Goal: Information Seeking & Learning: Learn about a topic

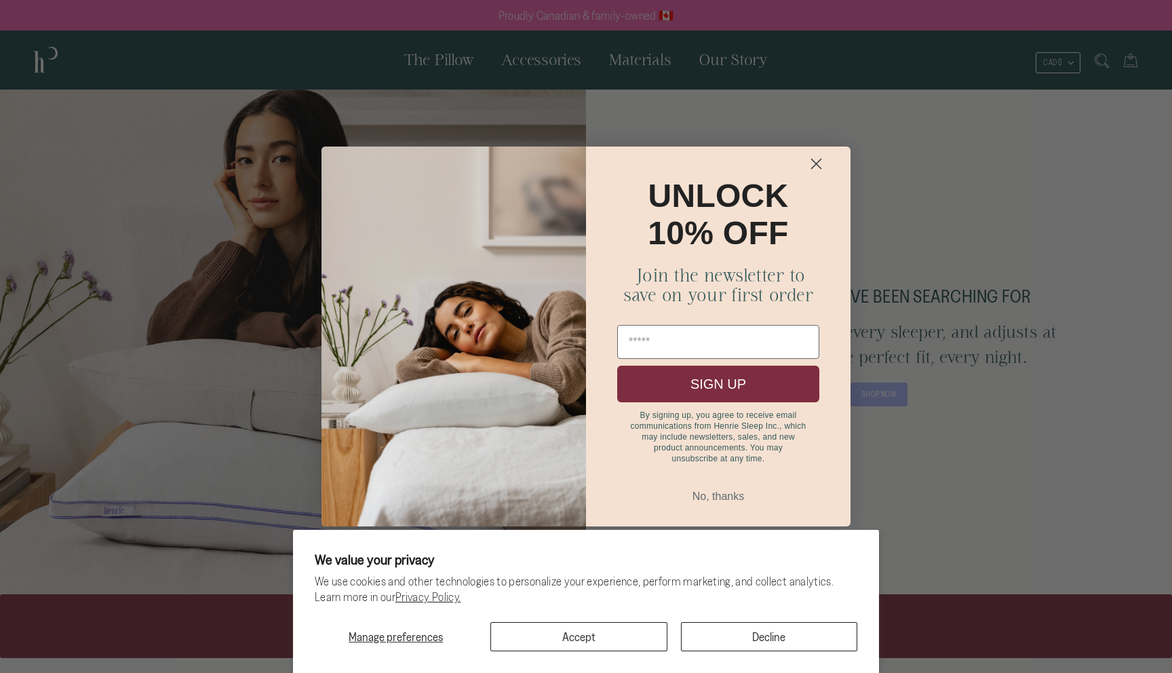
click at [810, 160] on circle "Close dialog" at bounding box center [816, 164] width 22 height 22
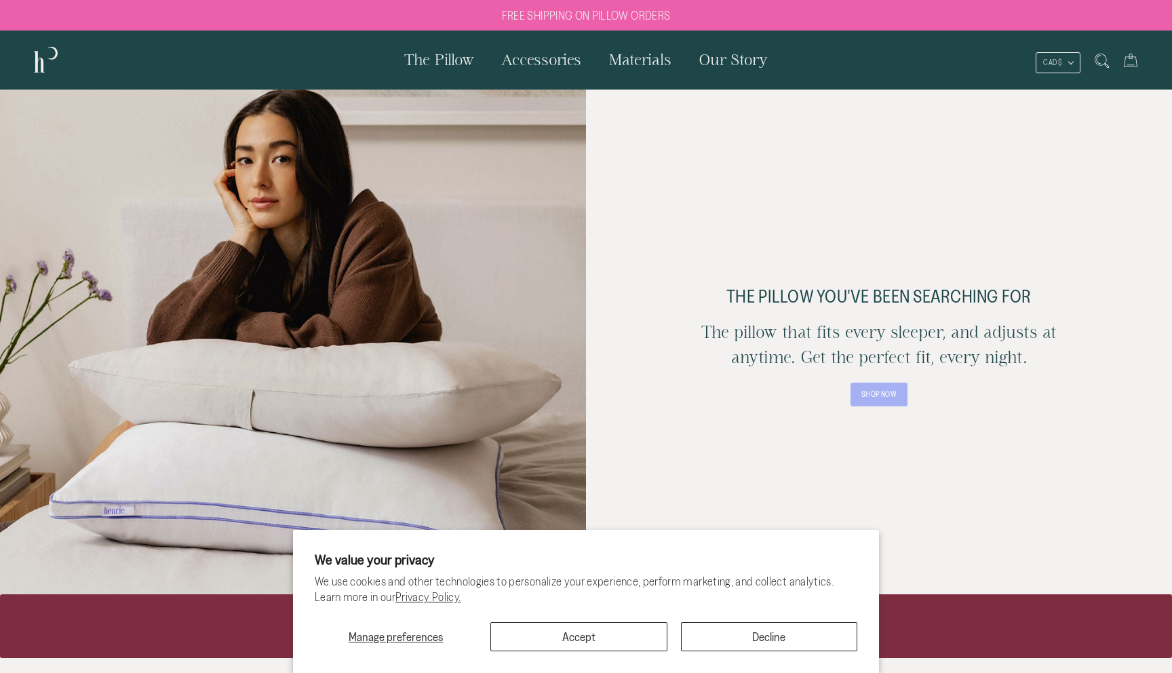
click at [439, 62] on span "The Pillow" at bounding box center [439, 59] width 70 height 17
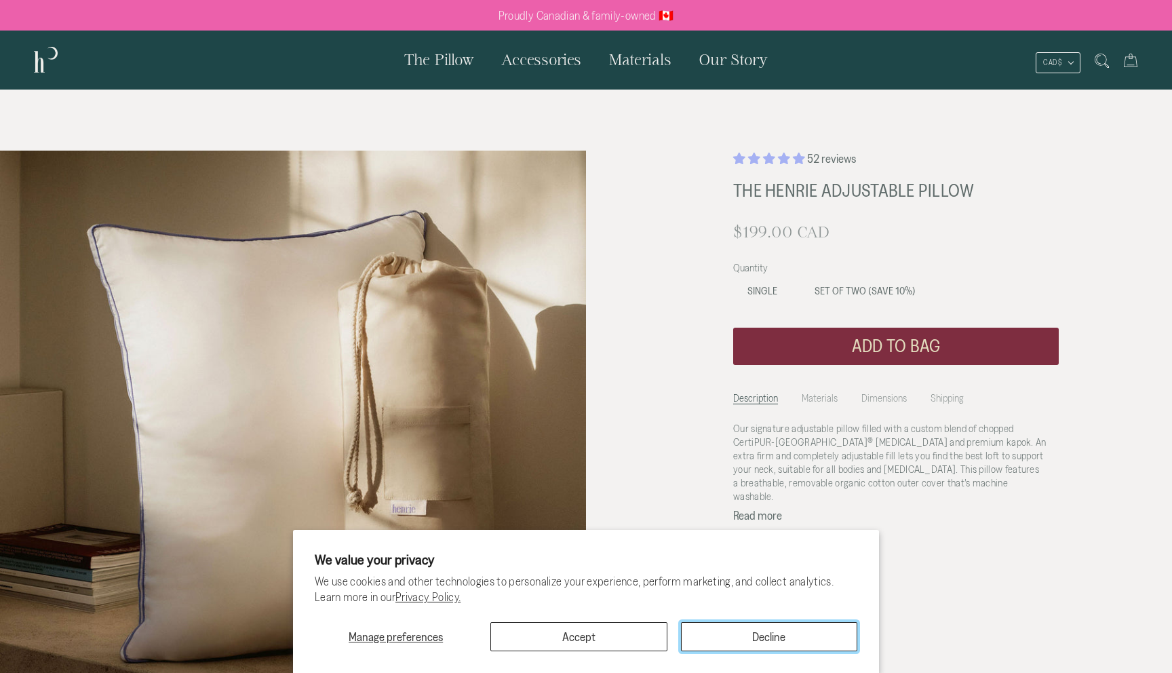
click at [731, 631] on button "Decline" at bounding box center [769, 636] width 176 height 29
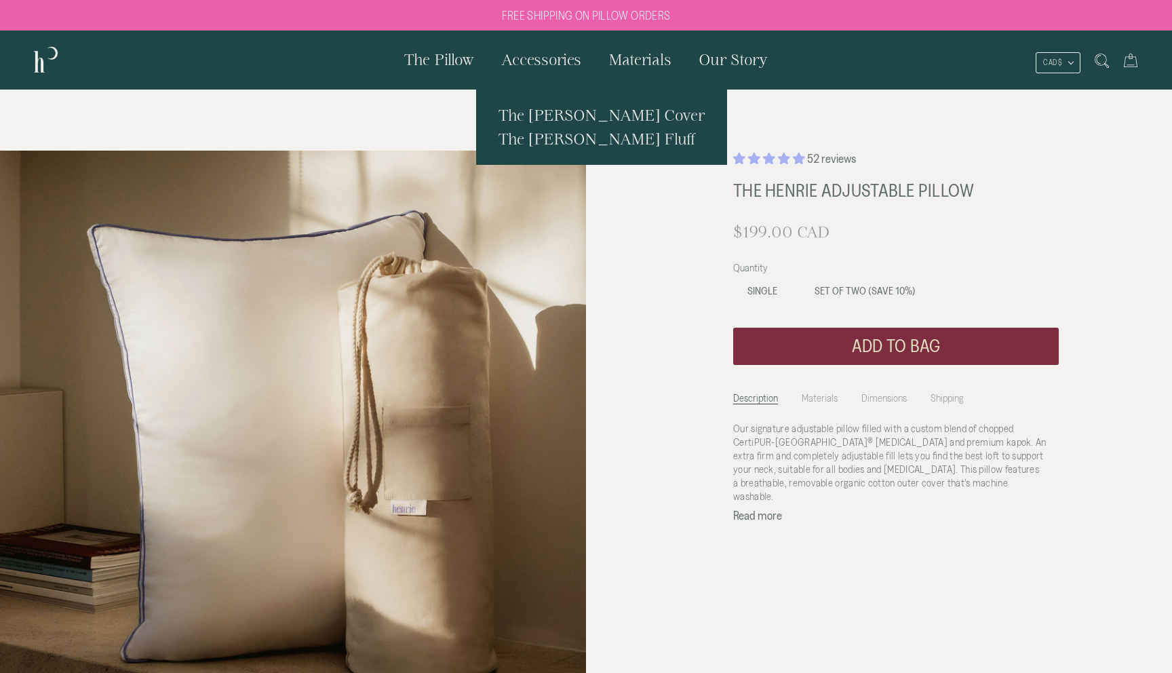
click at [534, 140] on span "The [PERSON_NAME] Fluff" at bounding box center [597, 138] width 197 height 17
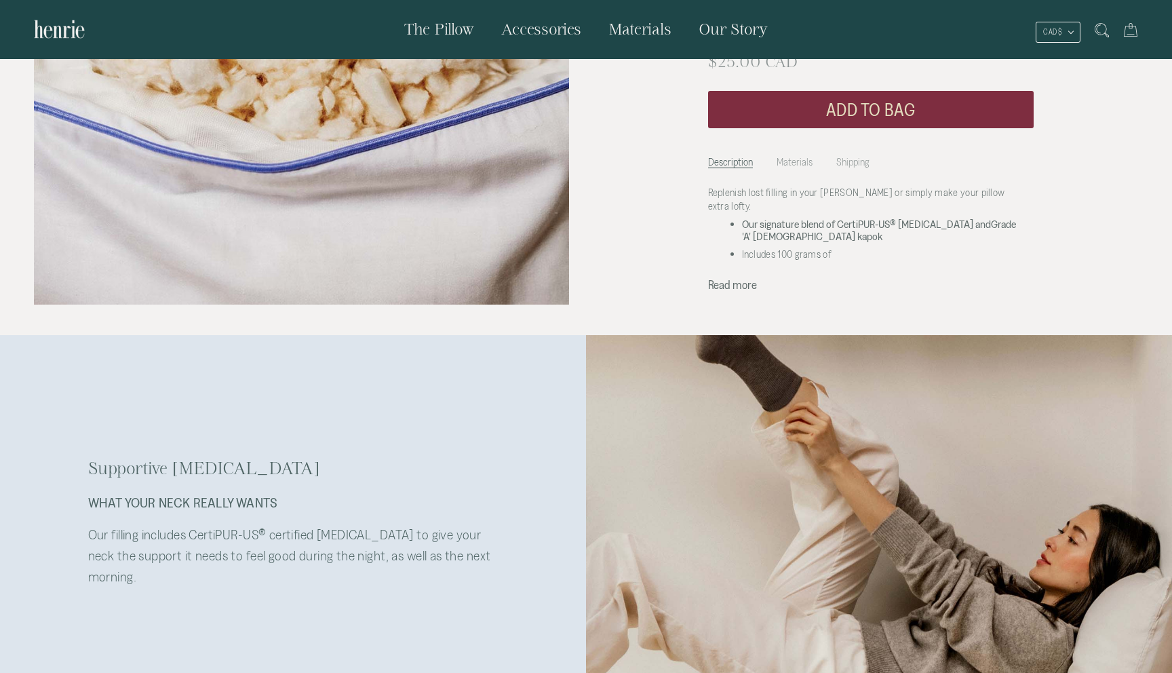
scroll to position [351, 0]
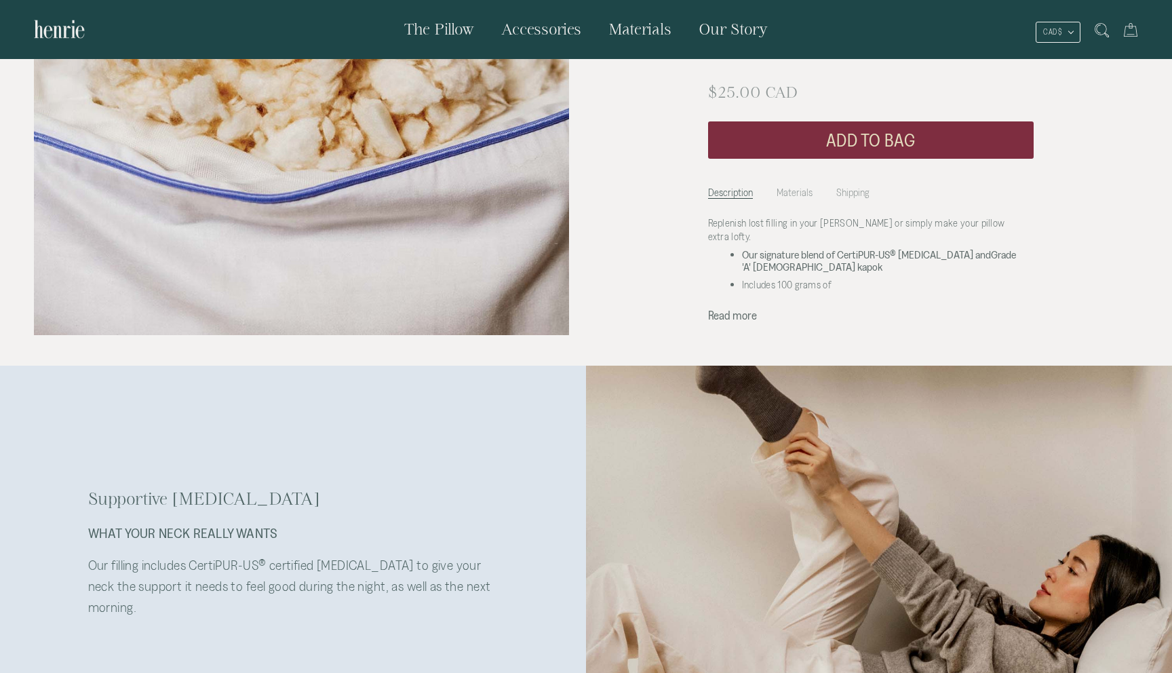
click at [715, 36] on span "Our Story" at bounding box center [733, 28] width 69 height 17
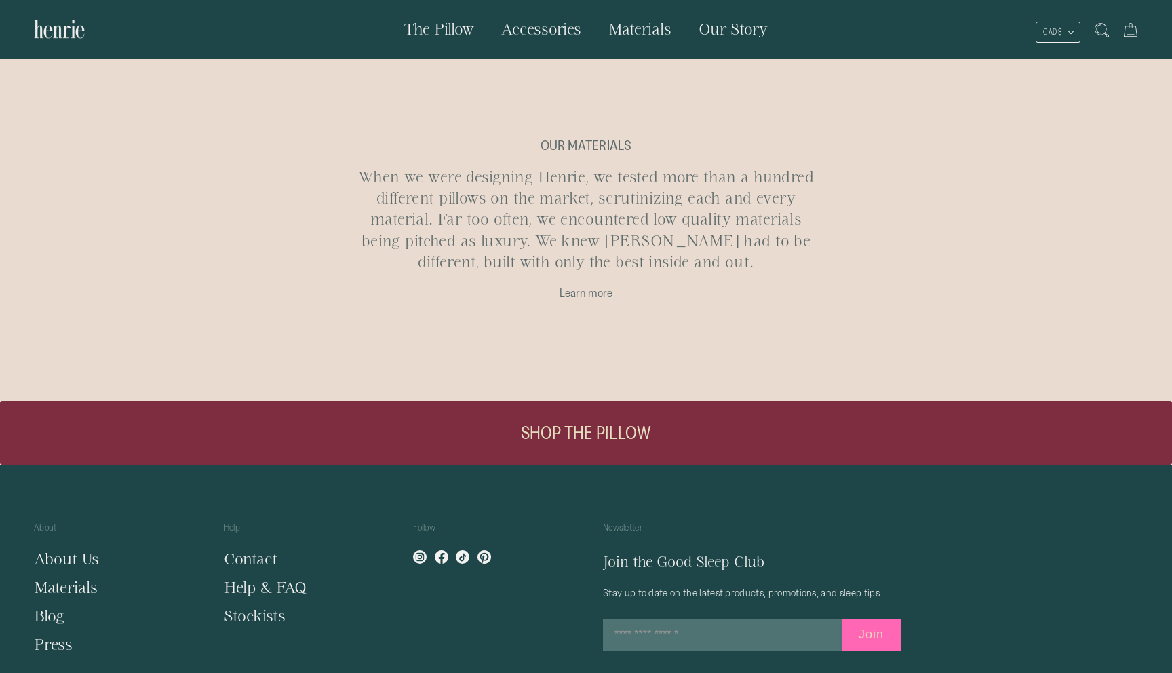
scroll to position [1109, 0]
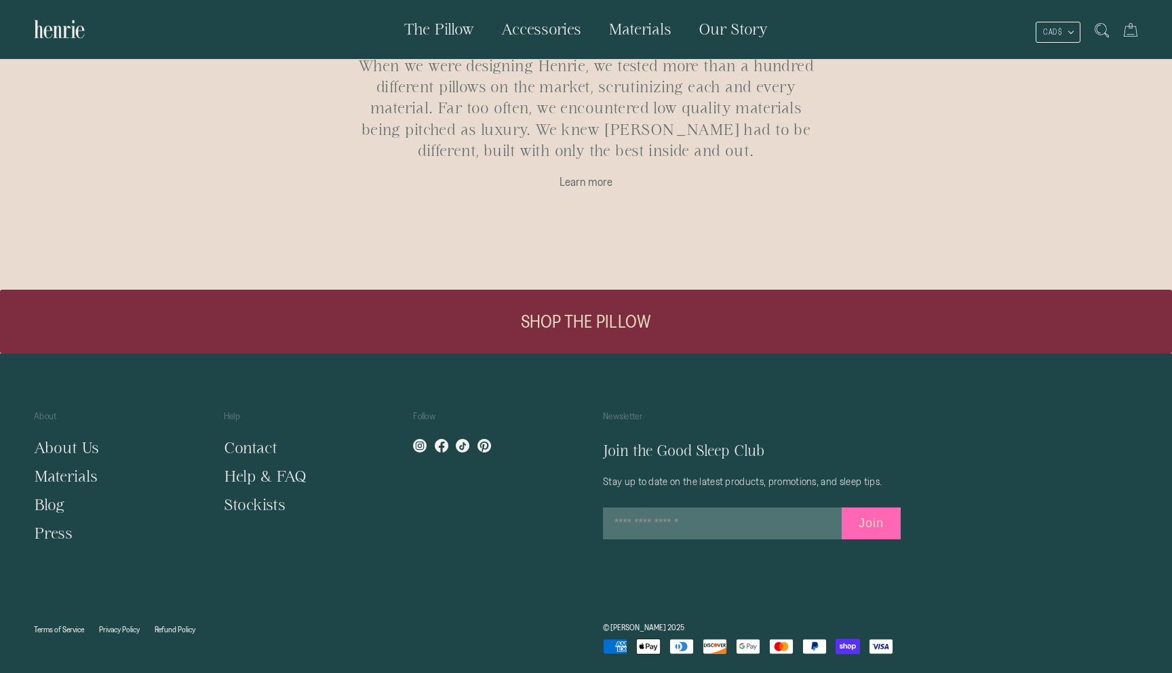
click at [614, 324] on link "SHOP THE PILLOW" at bounding box center [586, 322] width 1172 height 64
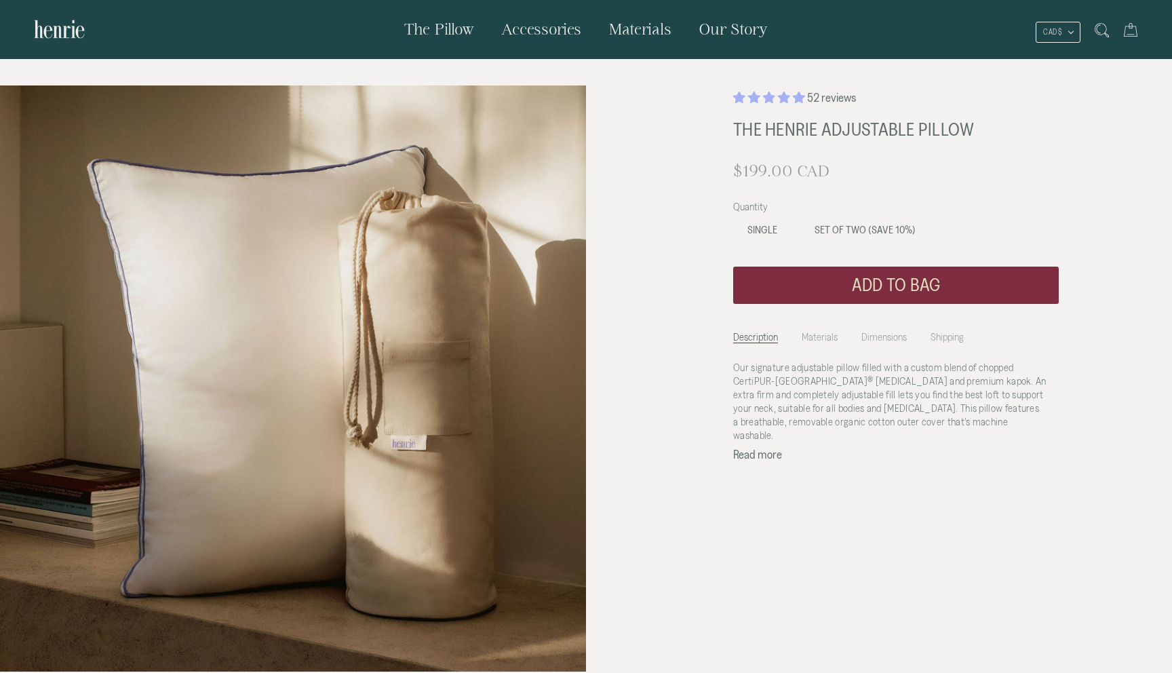
scroll to position [66, 0]
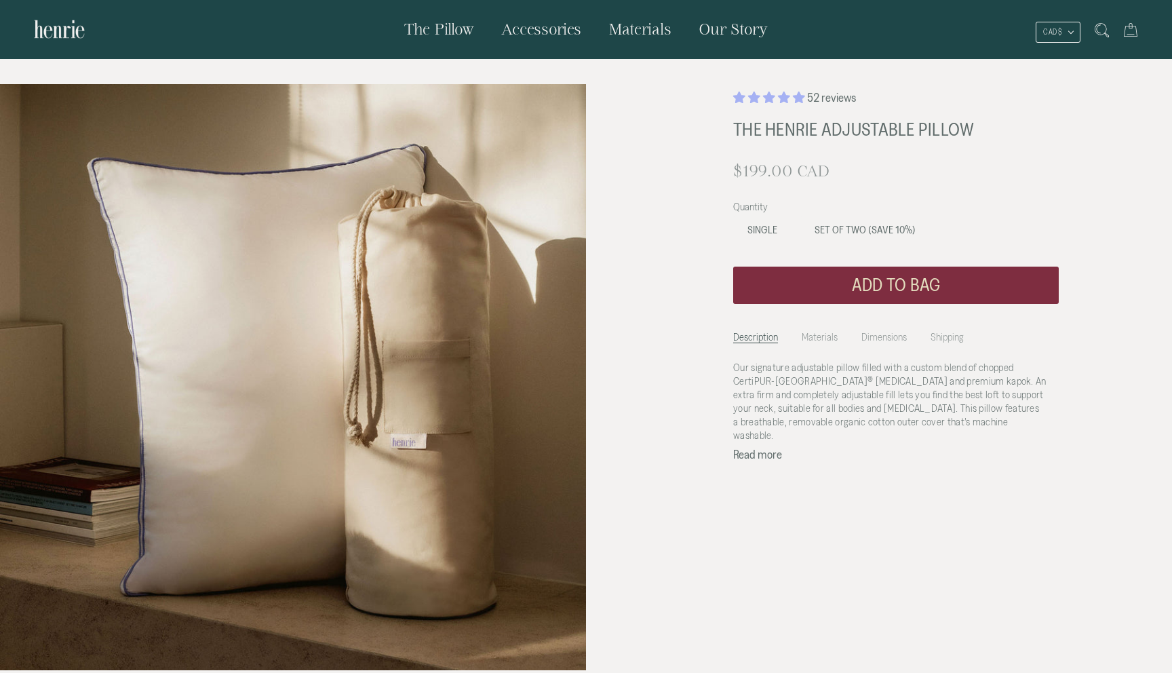
click at [779, 368] on p "Our signature adjustable pillow filled with a custom blend of chopped CertiPUR-…" at bounding box center [890, 401] width 315 height 81
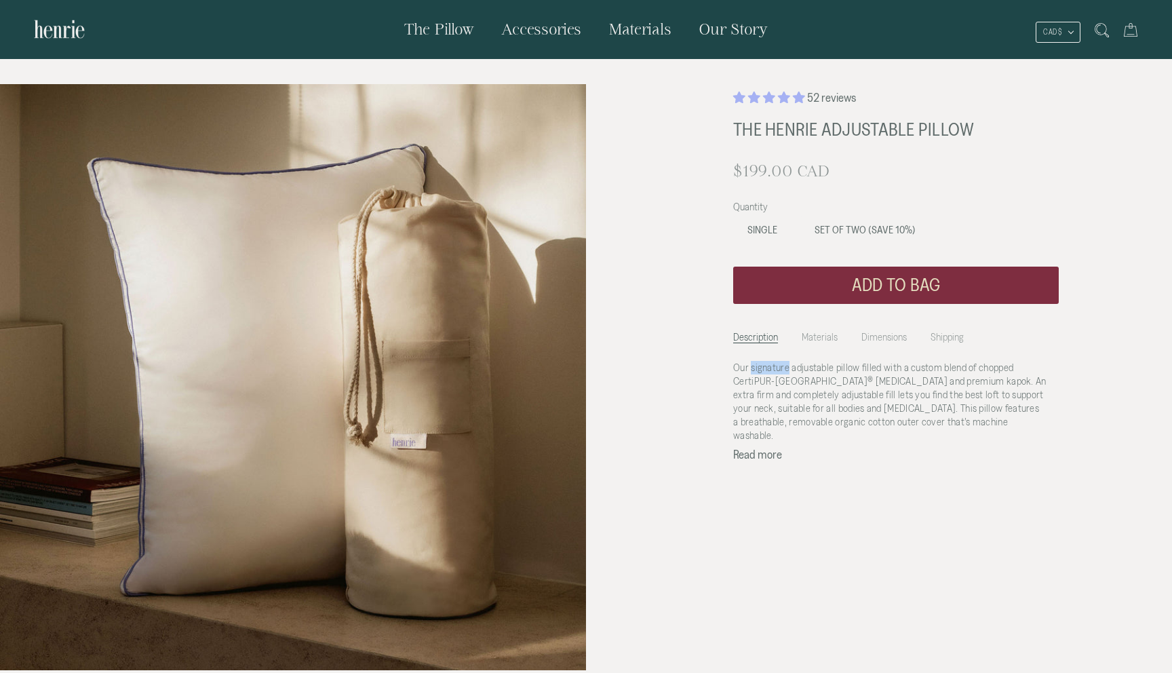
click at [779, 368] on p "Our signature adjustable pillow filled with a custom blend of chopped CertiPUR-…" at bounding box center [890, 401] width 315 height 81
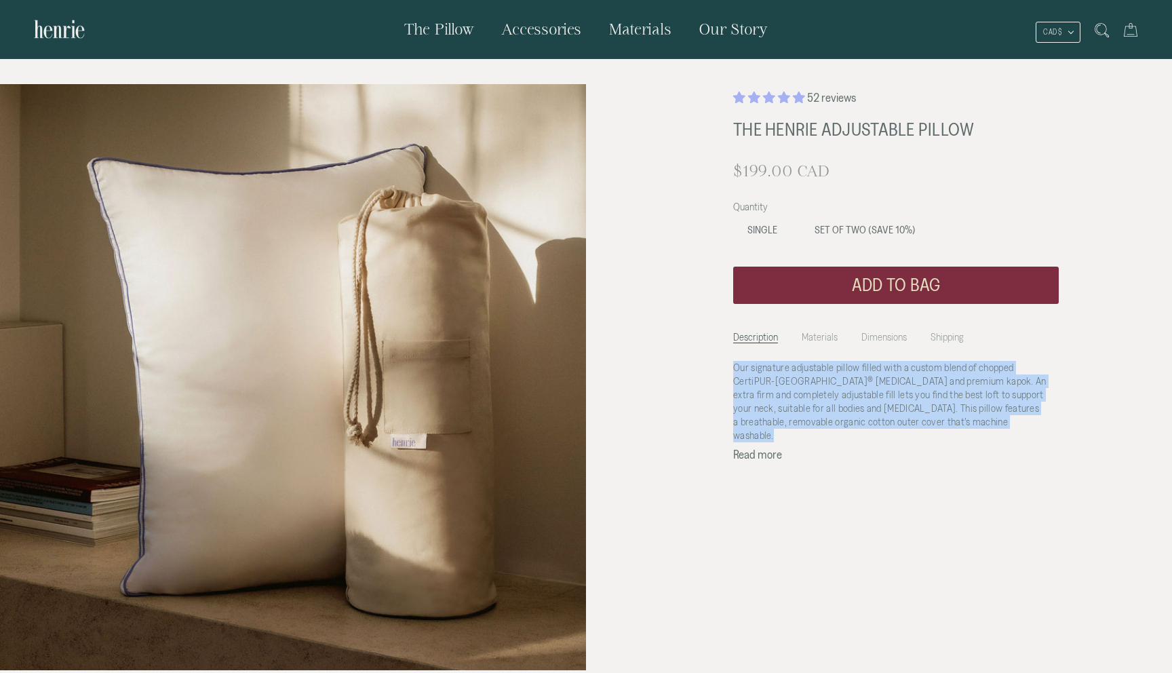
click at [779, 368] on p "Our signature adjustable pillow filled with a custom blend of chopped CertiPUR-…" at bounding box center [890, 401] width 315 height 81
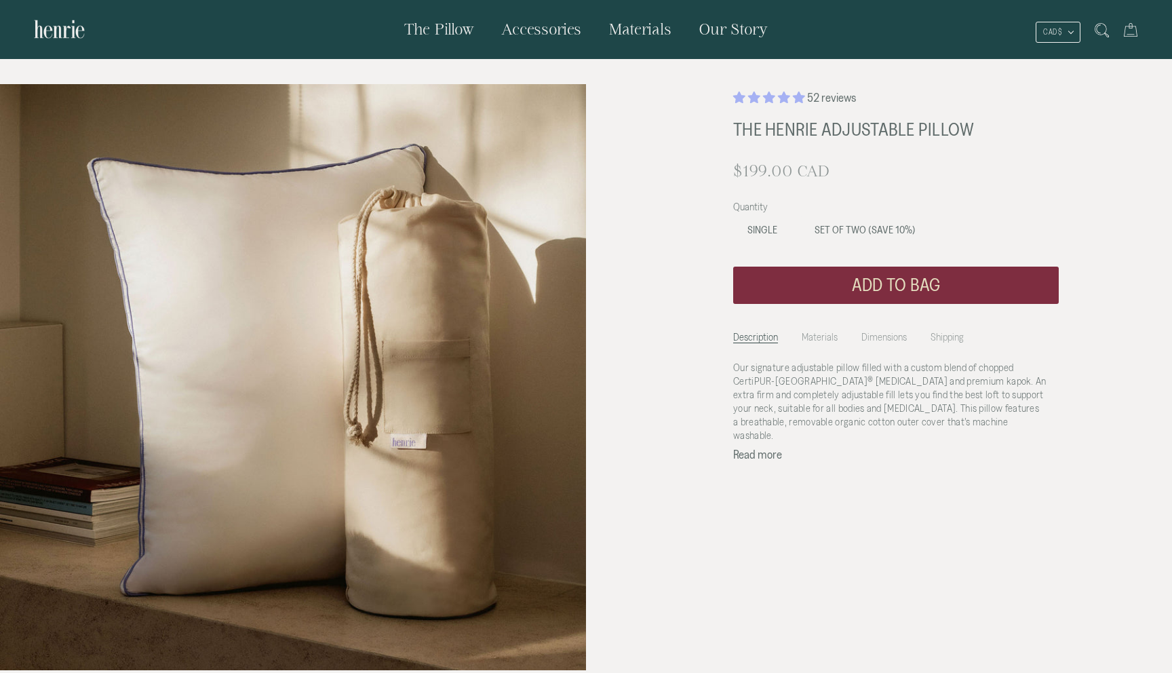
click at [779, 368] on p "Our signature adjustable pillow filled with a custom blend of chopped CertiPUR-…" at bounding box center [890, 401] width 315 height 81
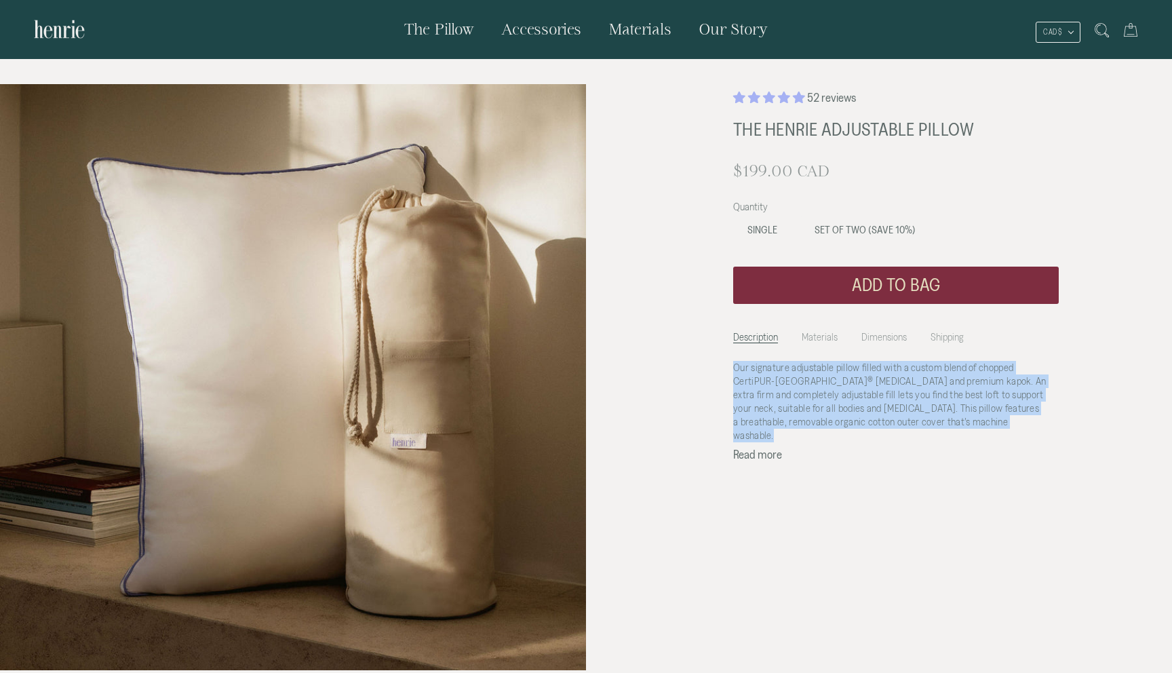
click at [779, 368] on p "Our signature adjustable pillow filled with a custom blend of chopped CertiPUR-…" at bounding box center [890, 401] width 315 height 81
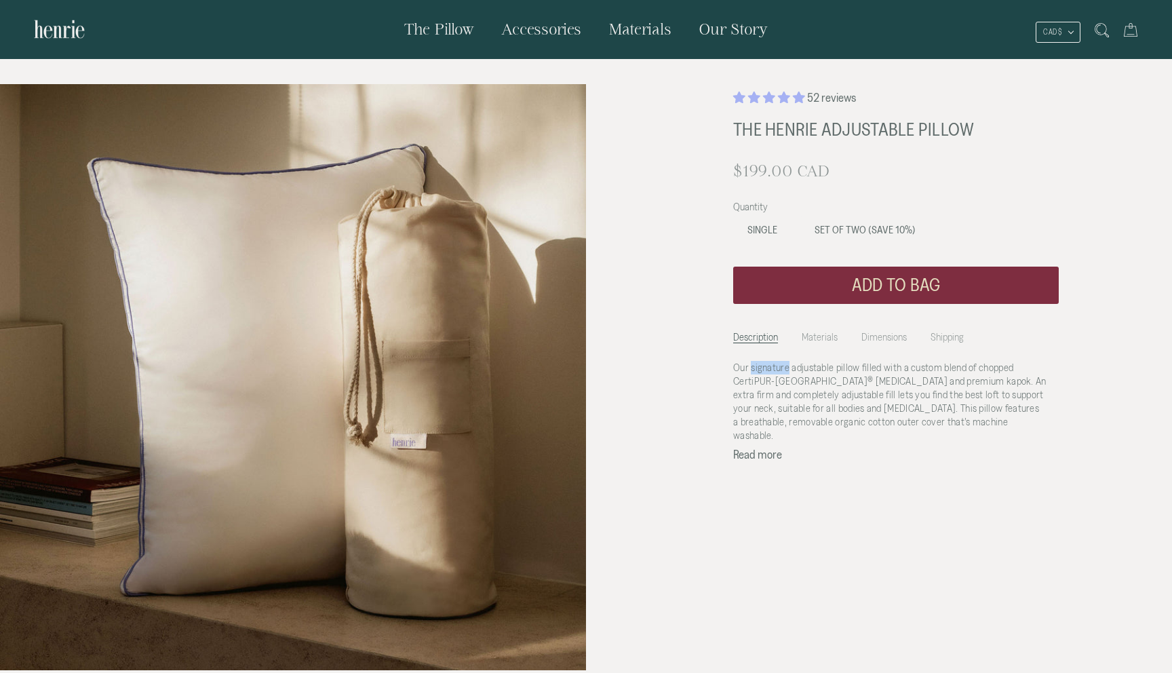
click at [779, 368] on p "Our signature adjustable pillow filled with a custom blend of chopped CertiPUR-…" at bounding box center [890, 401] width 315 height 81
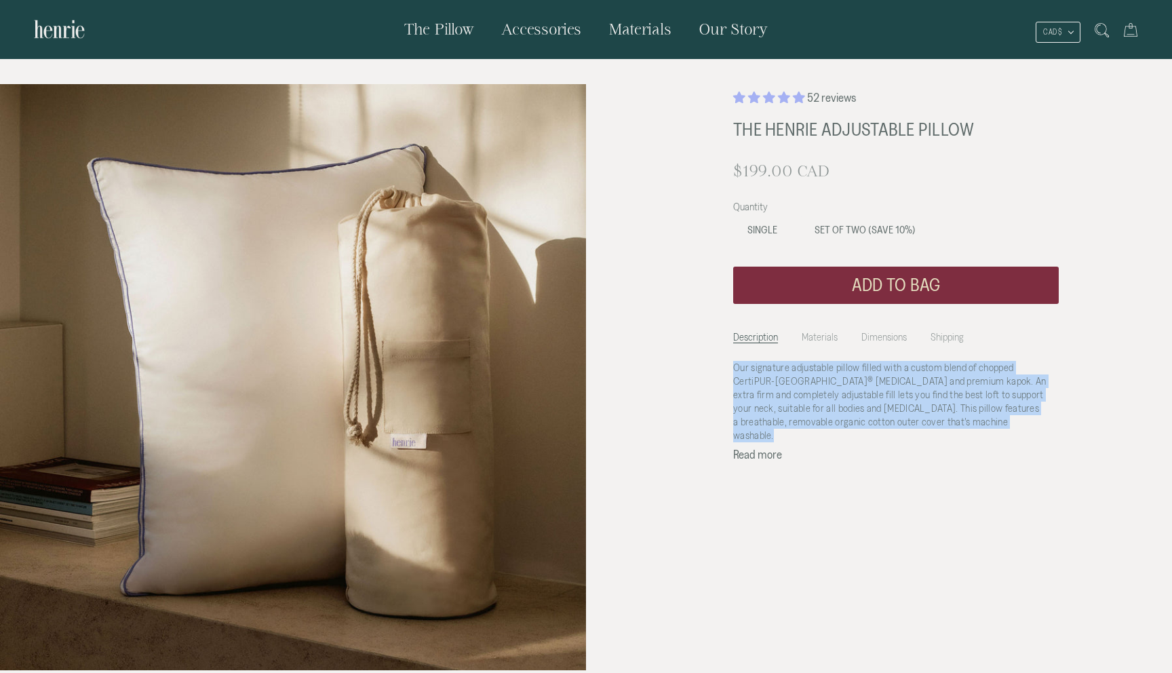
click at [779, 368] on p "Our signature adjustable pillow filled with a custom blend of chopped CertiPUR-…" at bounding box center [890, 401] width 315 height 81
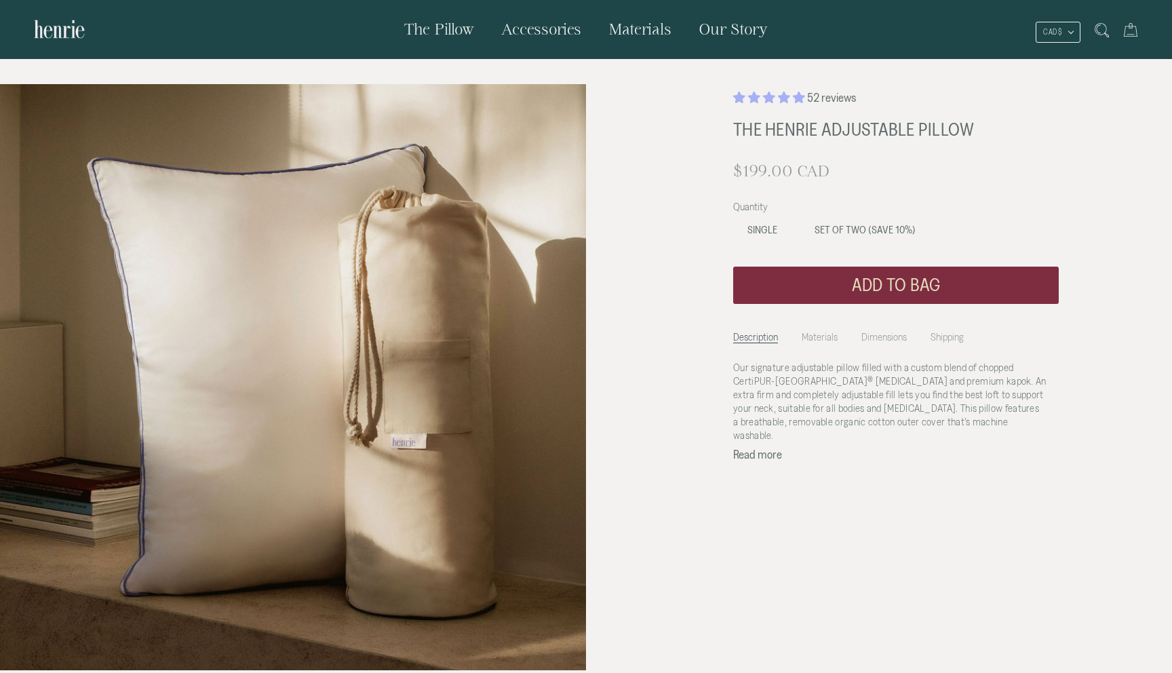
click at [755, 448] on button "Read more" at bounding box center [757, 454] width 49 height 12
click at [825, 345] on ul "Description Materials Dimensions Shipping" at bounding box center [896, 349] width 326 height 50
click at [825, 338] on li "Materials" at bounding box center [820, 333] width 36 height 19
click at [874, 342] on li "Dimensions" at bounding box center [883, 333] width 45 height 19
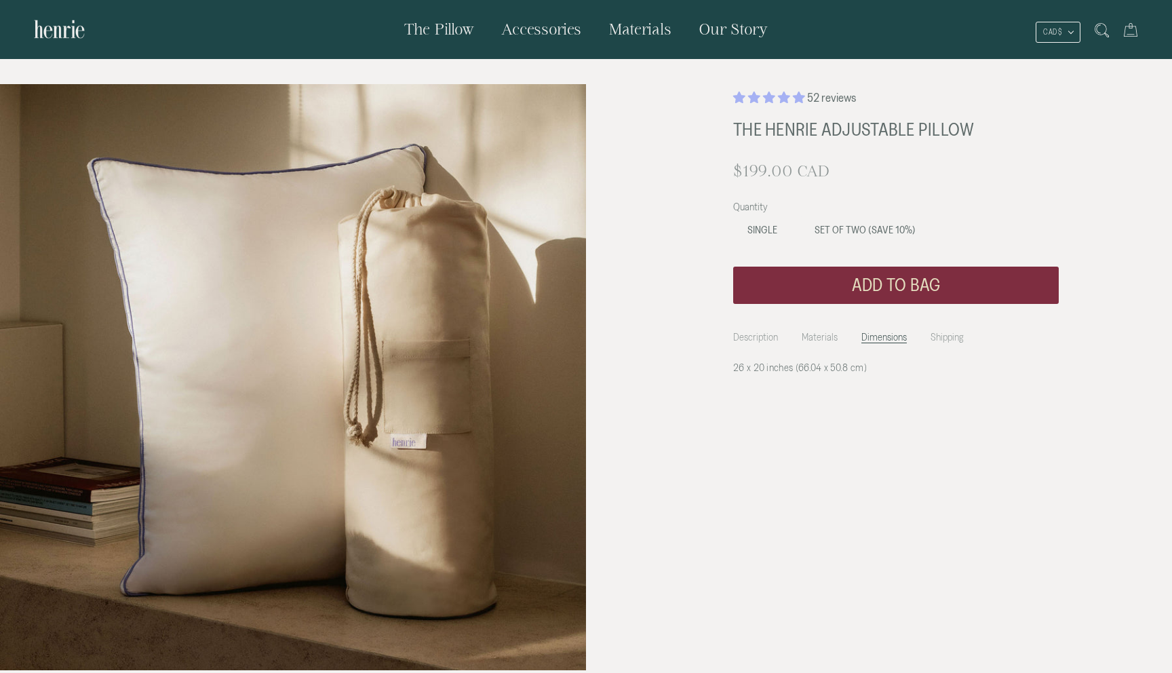
click at [943, 332] on li "Shipping" at bounding box center [947, 333] width 33 height 19
click at [758, 336] on li "Description" at bounding box center [755, 333] width 45 height 19
